Goal: Task Accomplishment & Management: Use online tool/utility

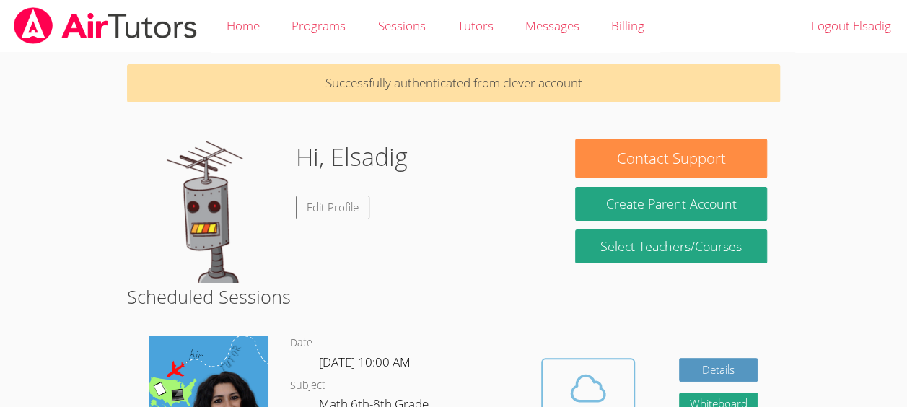
click at [576, 387] on icon at bounding box center [587, 388] width 33 height 25
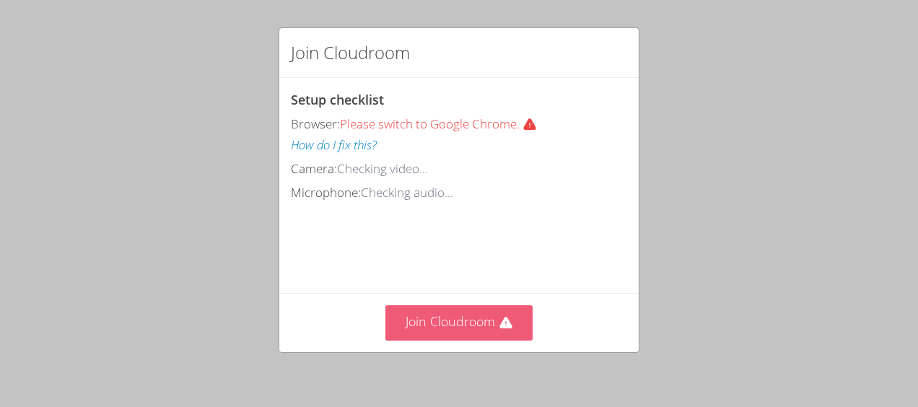
click at [418, 328] on button "Join Cloudroom" at bounding box center [459, 322] width 148 height 35
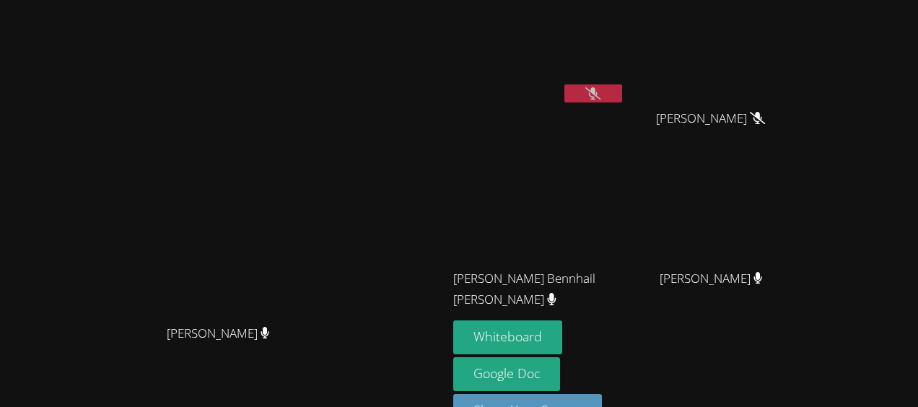
click at [600, 92] on icon at bounding box center [592, 93] width 15 height 12
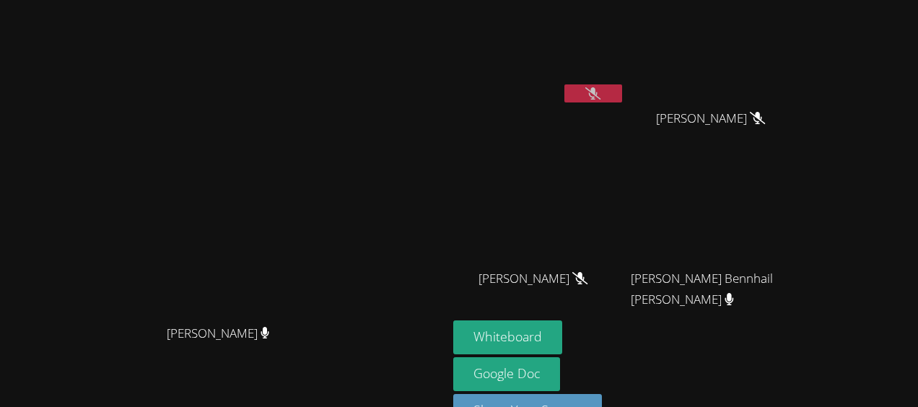
click at [625, 137] on div "Elsadig Ali" at bounding box center [539, 83] width 172 height 154
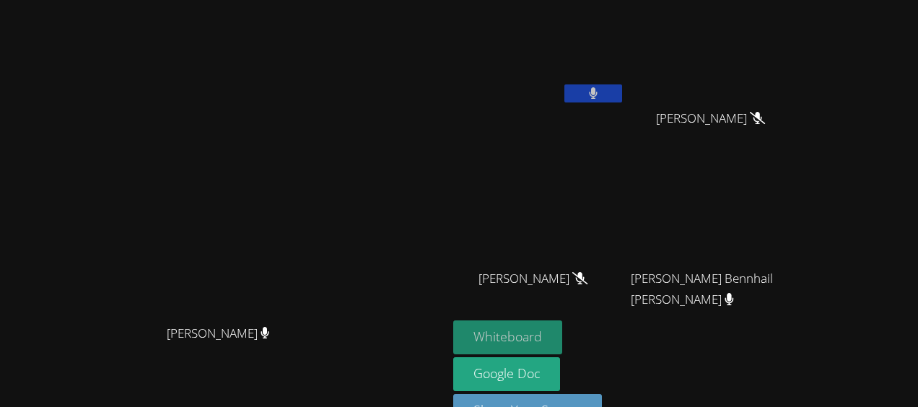
click at [562, 331] on button "Whiteboard" at bounding box center [507, 337] width 109 height 34
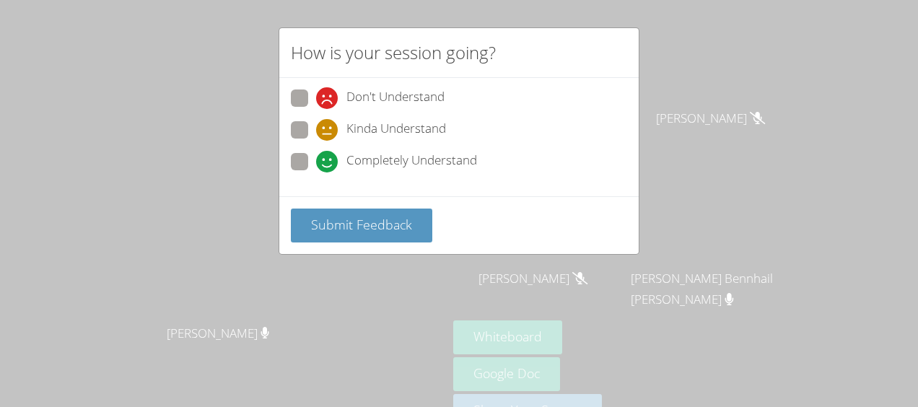
click at [351, 154] on span "Completely Understand" at bounding box center [411, 162] width 131 height 22
click at [328, 154] on input "Completely Understand" at bounding box center [322, 159] width 12 height 12
radio input "true"
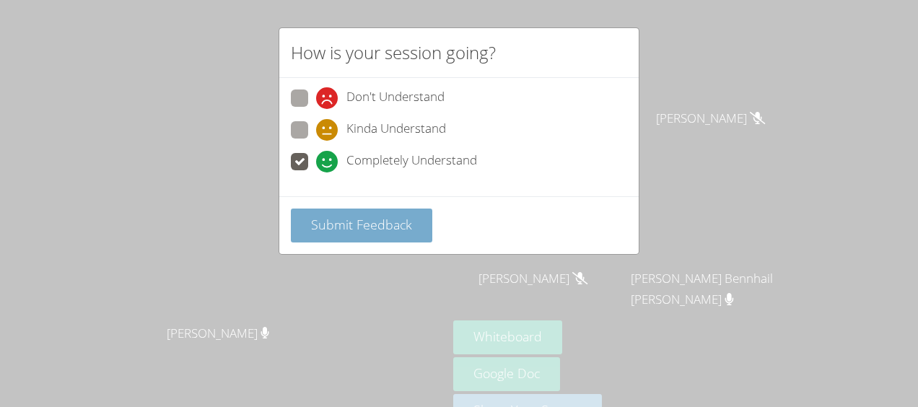
click at [353, 226] on span "Submit Feedback" at bounding box center [361, 224] width 101 height 17
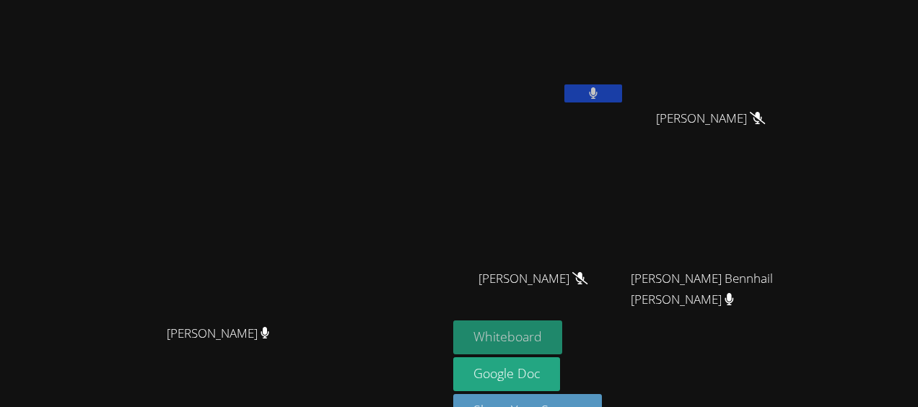
click at [562, 334] on button "Whiteboard" at bounding box center [507, 337] width 109 height 34
